Goal: Navigation & Orientation: Find specific page/section

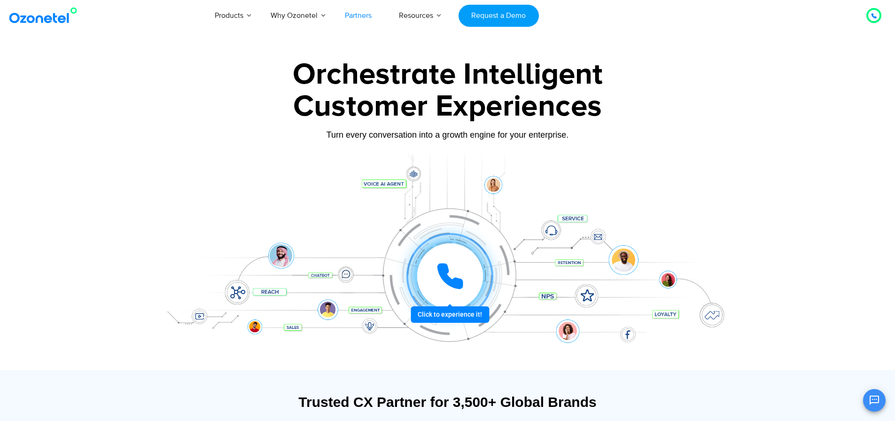
click at [359, 15] on link "Partners" at bounding box center [358, 15] width 54 height 31
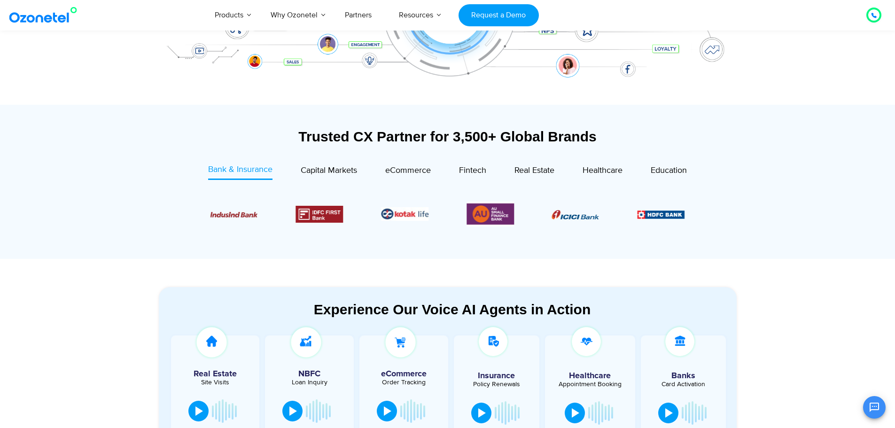
scroll to position [373, 0]
